Goal: Transaction & Acquisition: Purchase product/service

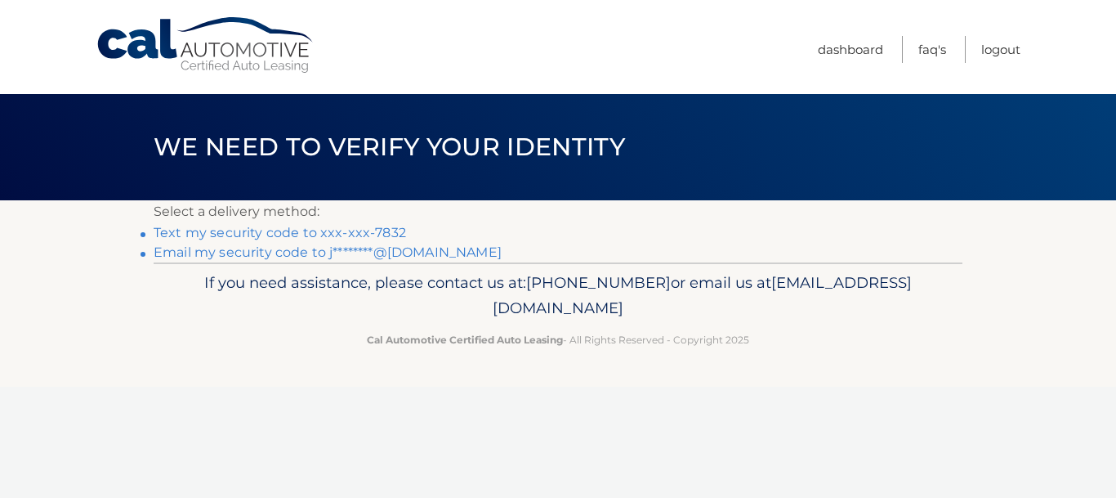
click at [305, 249] on link "Email my security code to j********@gmail.com" at bounding box center [328, 252] width 348 height 16
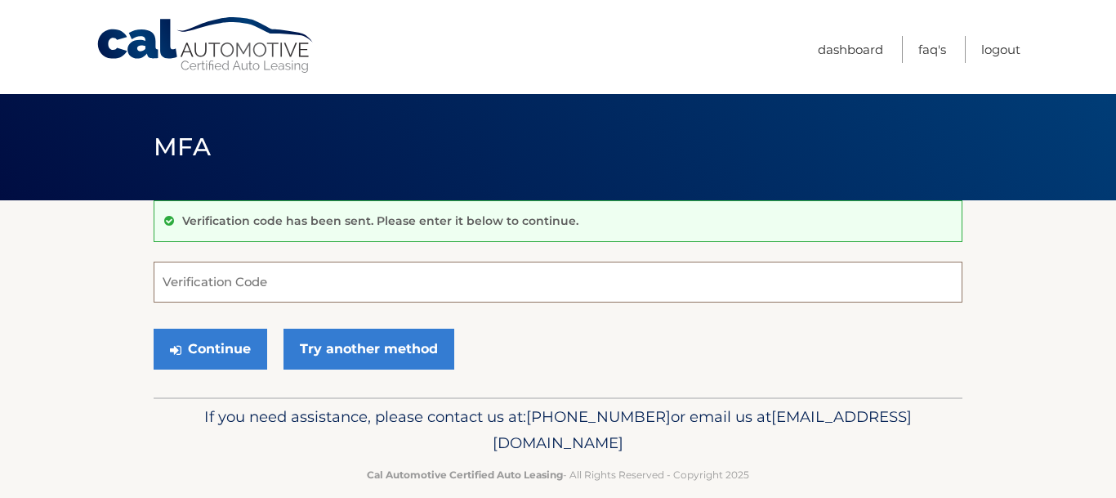
click at [194, 285] on input "Verification Code" at bounding box center [558, 281] width 809 height 41
paste input "740255"
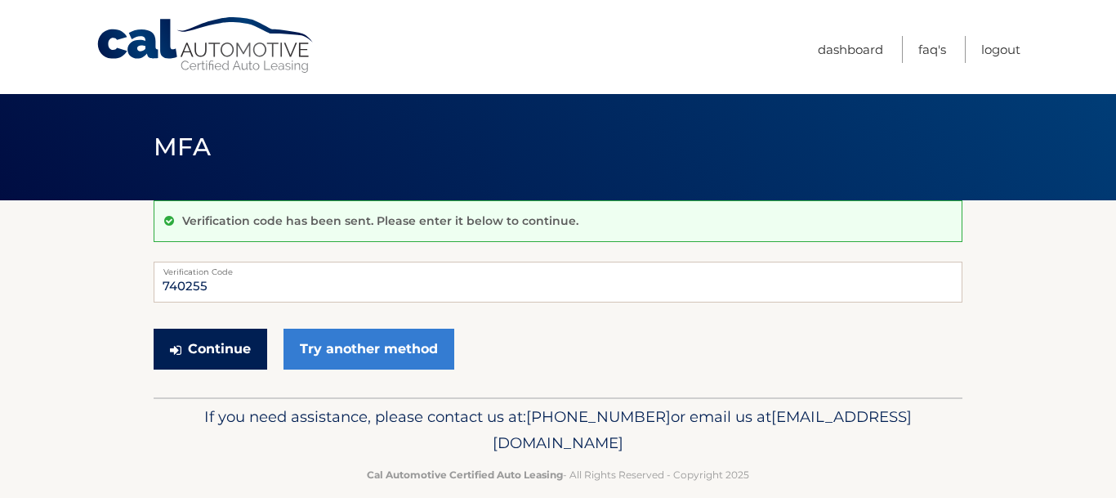
click at [204, 355] on button "Continue" at bounding box center [211, 348] width 114 height 41
type input "740255"
click at [239, 342] on button "Continue" at bounding box center [211, 348] width 114 height 41
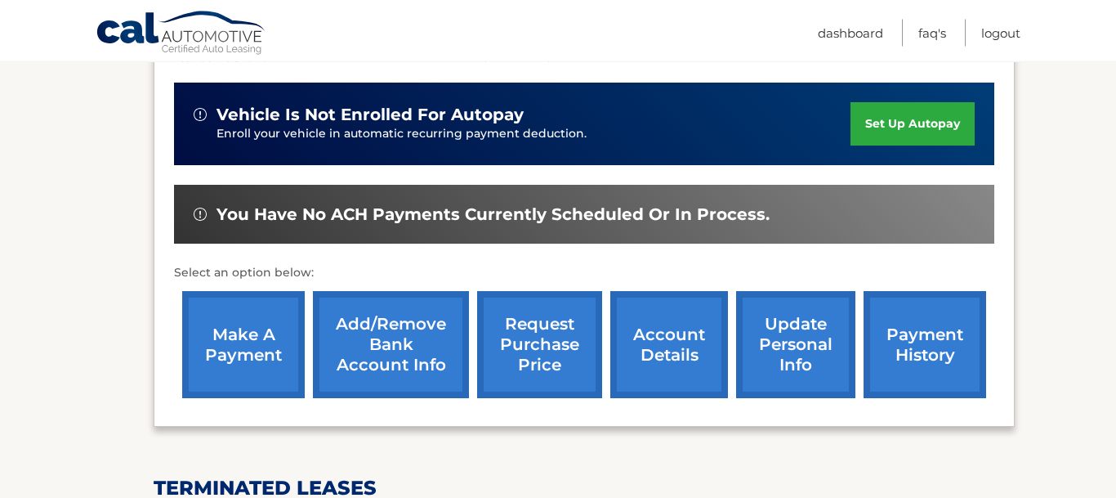
scroll to position [393, 0]
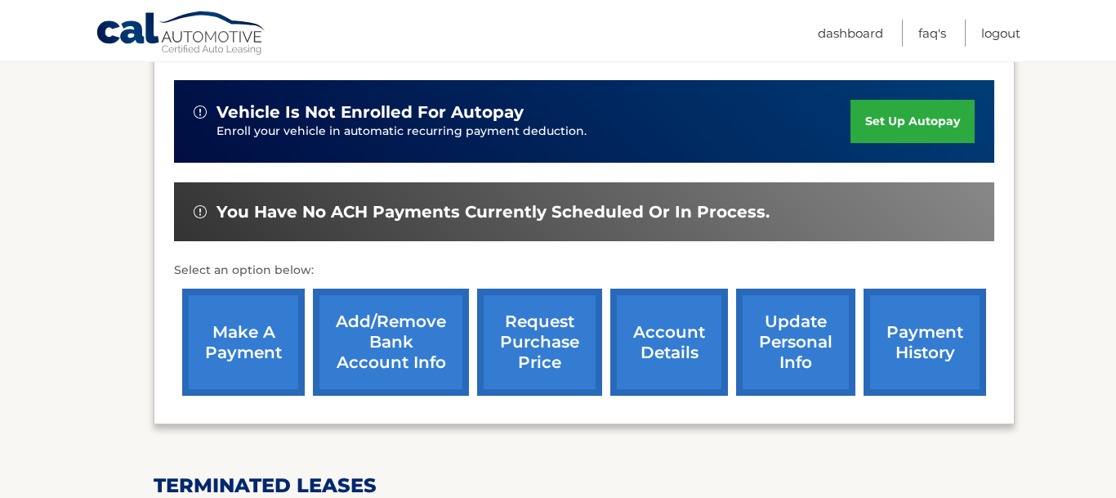
click at [260, 362] on link "make a payment" at bounding box center [243, 341] width 123 height 107
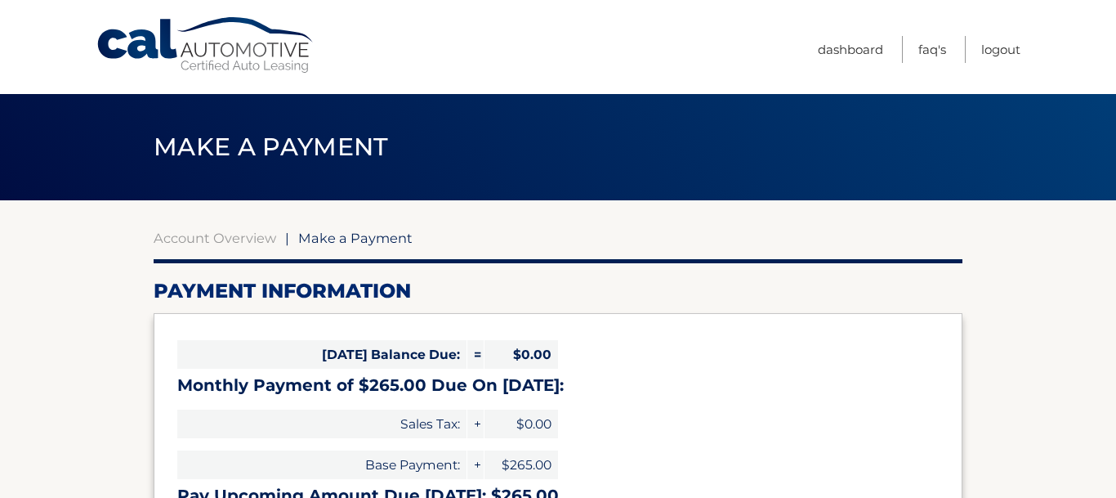
select select "MzQ5YzVmMzgtMzg5Zi00MDgwLTk2ZjUtYjk1ZTE1MTRlNjU3"
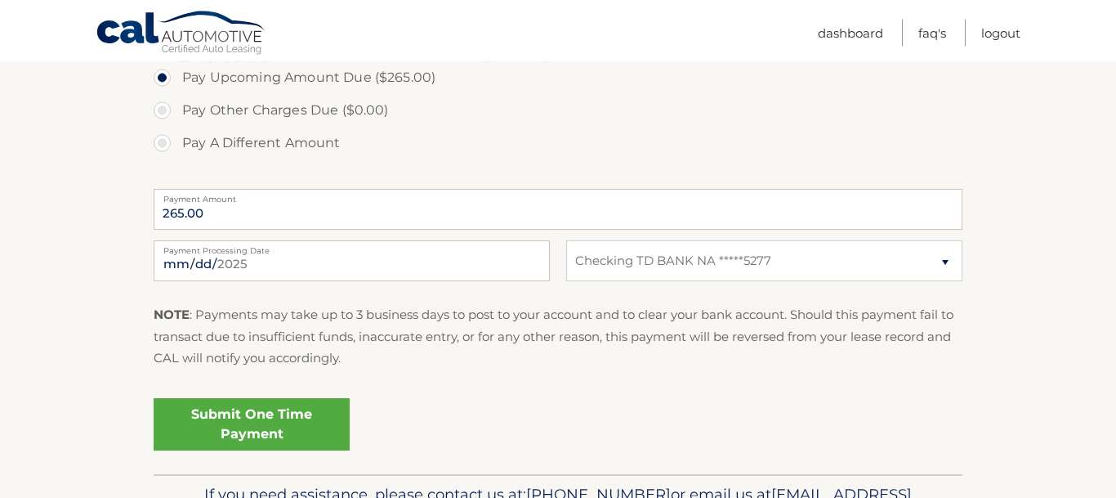
scroll to position [576, 0]
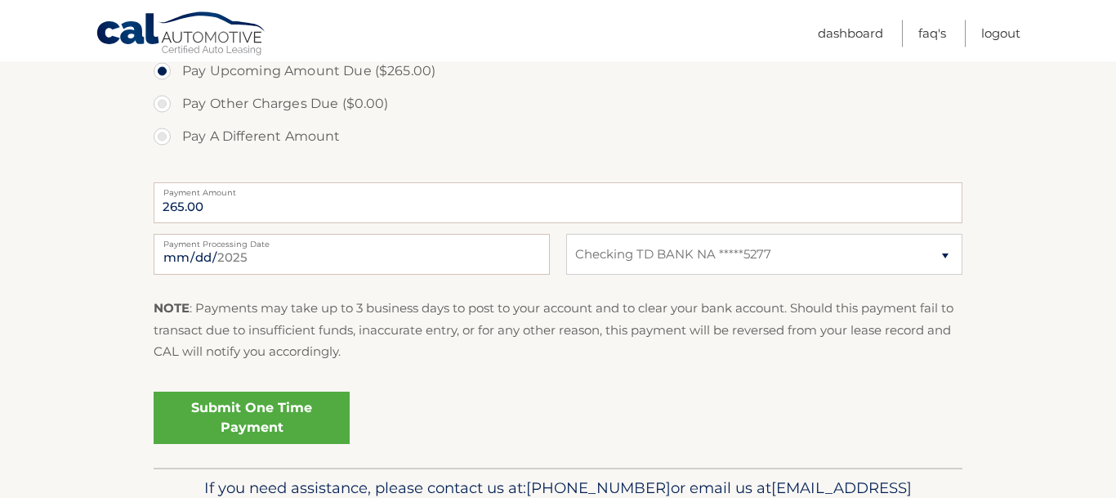
click at [282, 418] on link "Submit One Time Payment" at bounding box center [252, 417] width 196 height 52
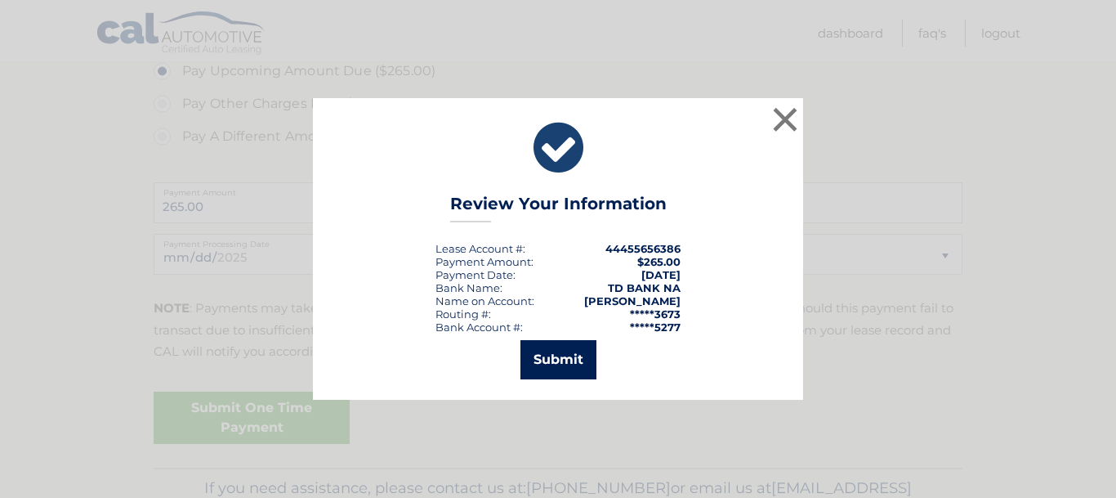
click at [563, 354] on button "Submit" at bounding box center [559, 359] width 76 height 39
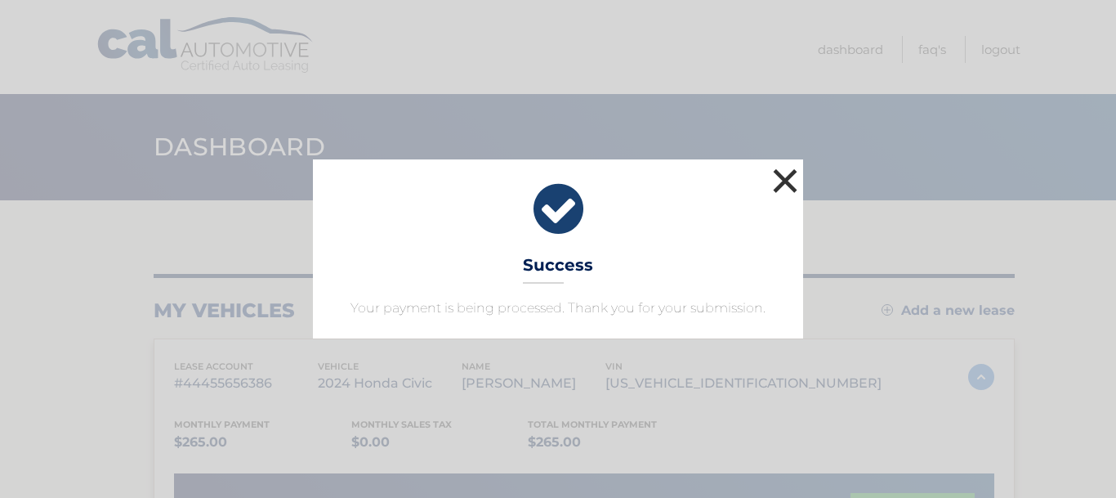
click at [787, 179] on button "×" at bounding box center [785, 180] width 33 height 33
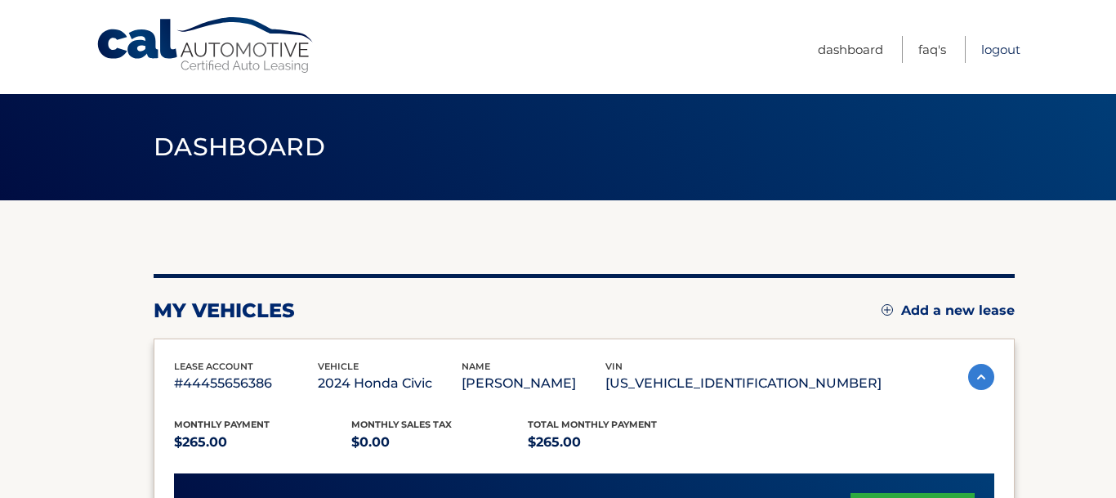
click at [1001, 47] on link "Logout" at bounding box center [1000, 49] width 39 height 27
